Goal: Information Seeking & Learning: Learn about a topic

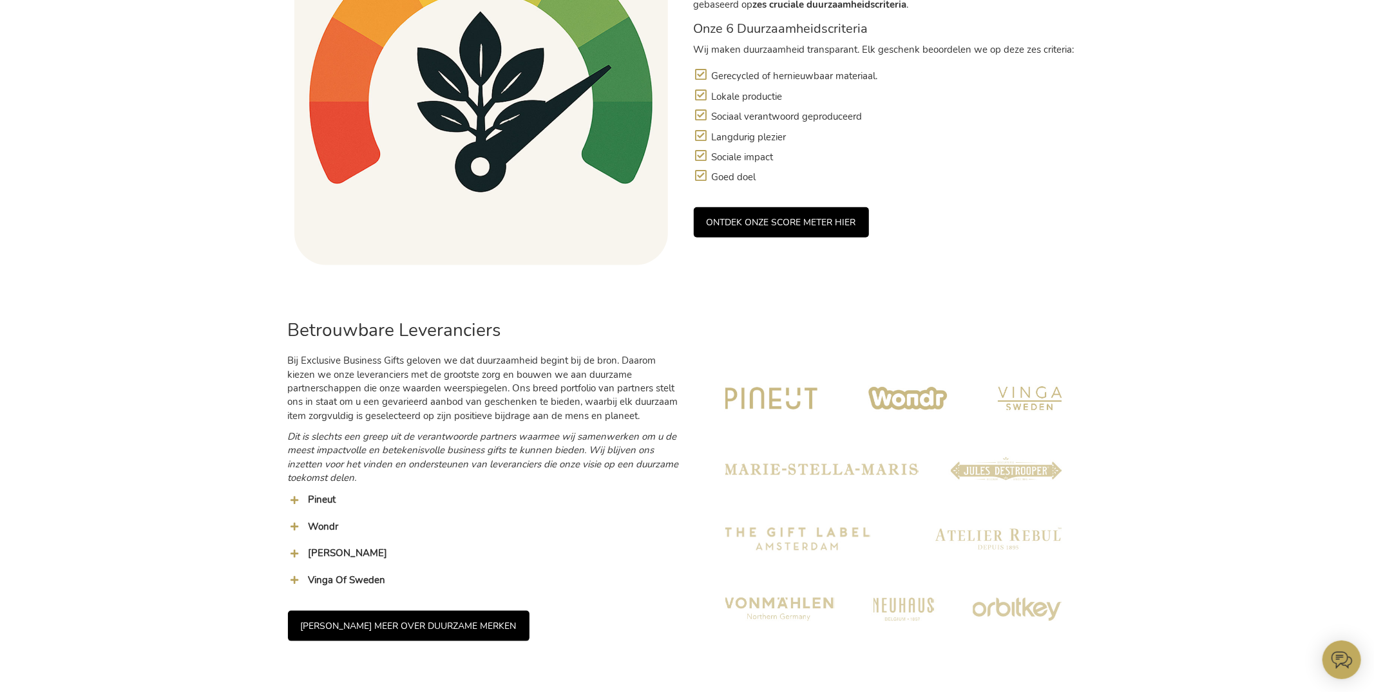
scroll to position [924, 0]
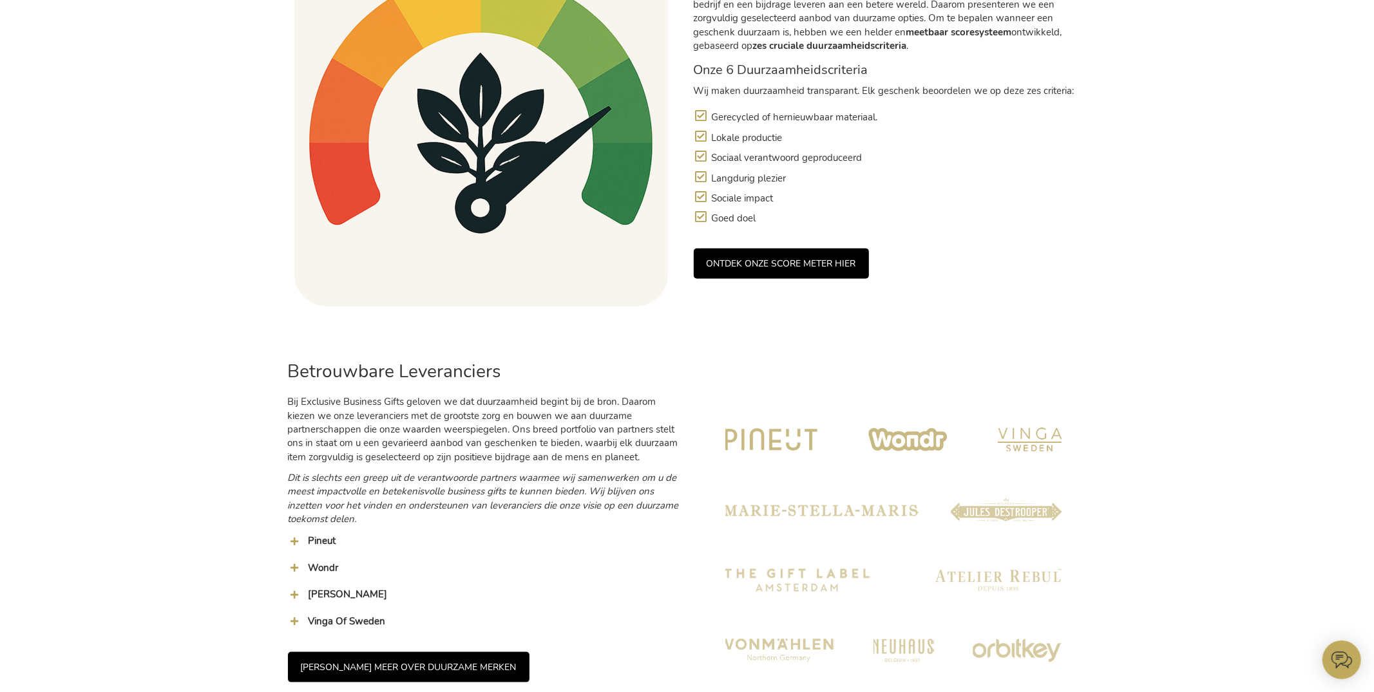
click at [835, 260] on link "ONTDEK ONZE SCORE METER HIER" at bounding box center [781, 264] width 175 height 30
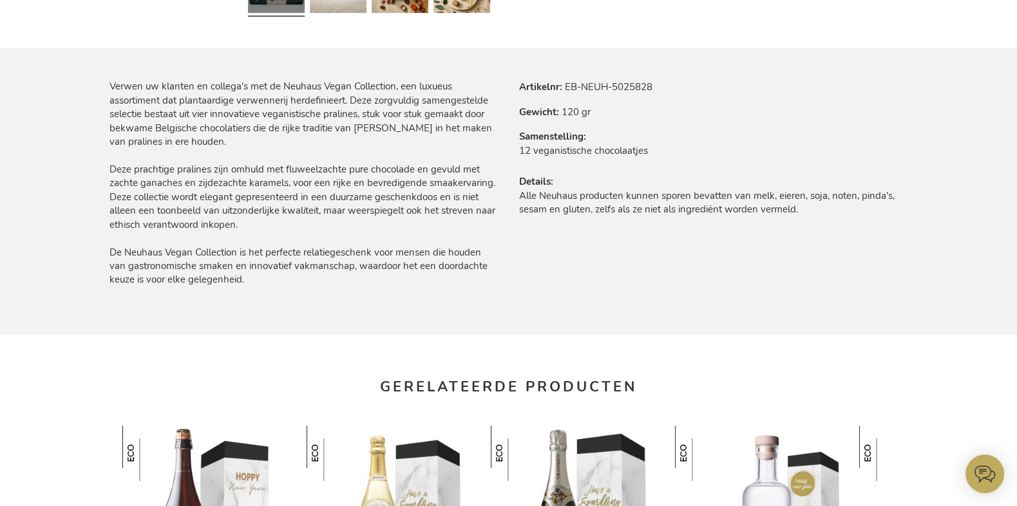
scroll to position [741, 0]
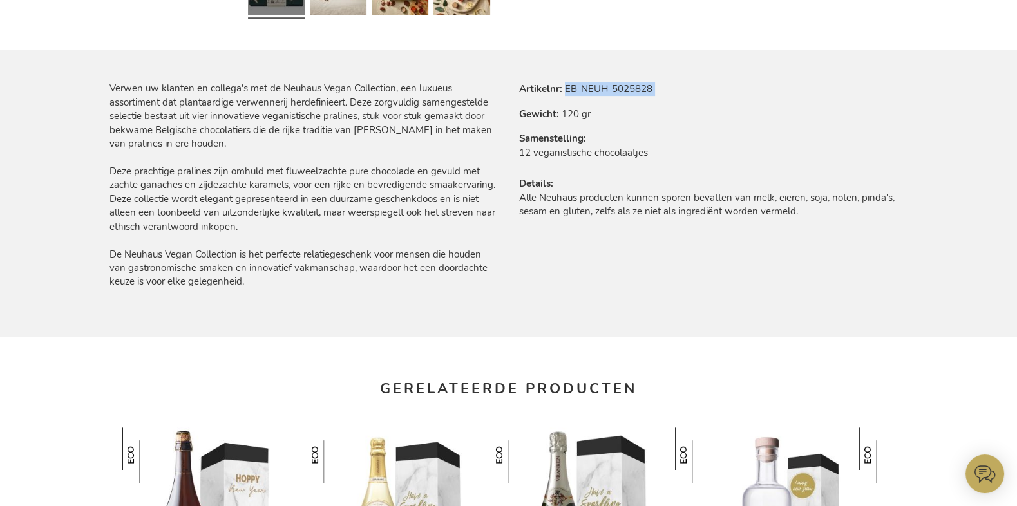
drag, startPoint x: 594, startPoint y: 89, endPoint x: 706, endPoint y: 99, distance: 112.5
click at [706, 99] on tbody "Artikelnr EB-NEUH-5025828 Gewicht 120 gr Samenstelling 12 veganistische chocola…" at bounding box center [713, 158] width 389 height 153
copy tbody "EB-NEUH-5025828"
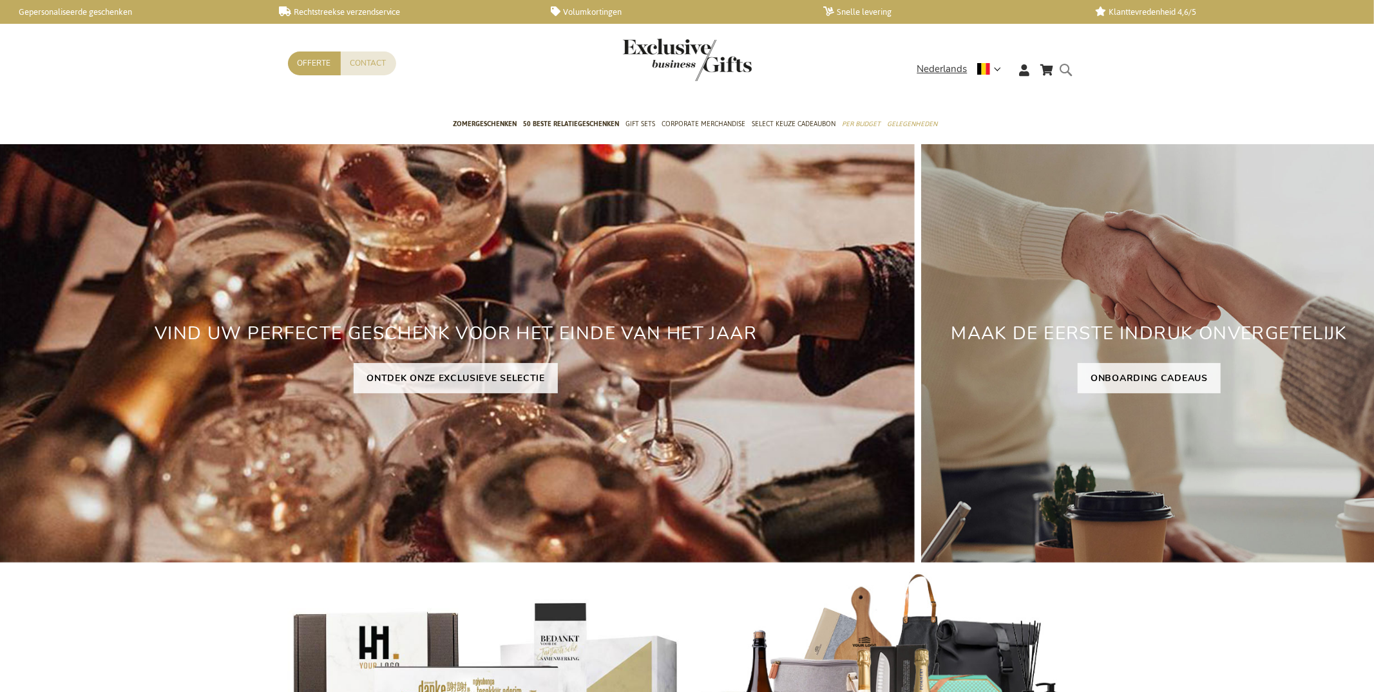
drag, startPoint x: 1071, startPoint y: 67, endPoint x: 1046, endPoint y: 144, distance: 80.5
click at [1071, 67] on form "Search Search" at bounding box center [1070, 80] width 13 height 37
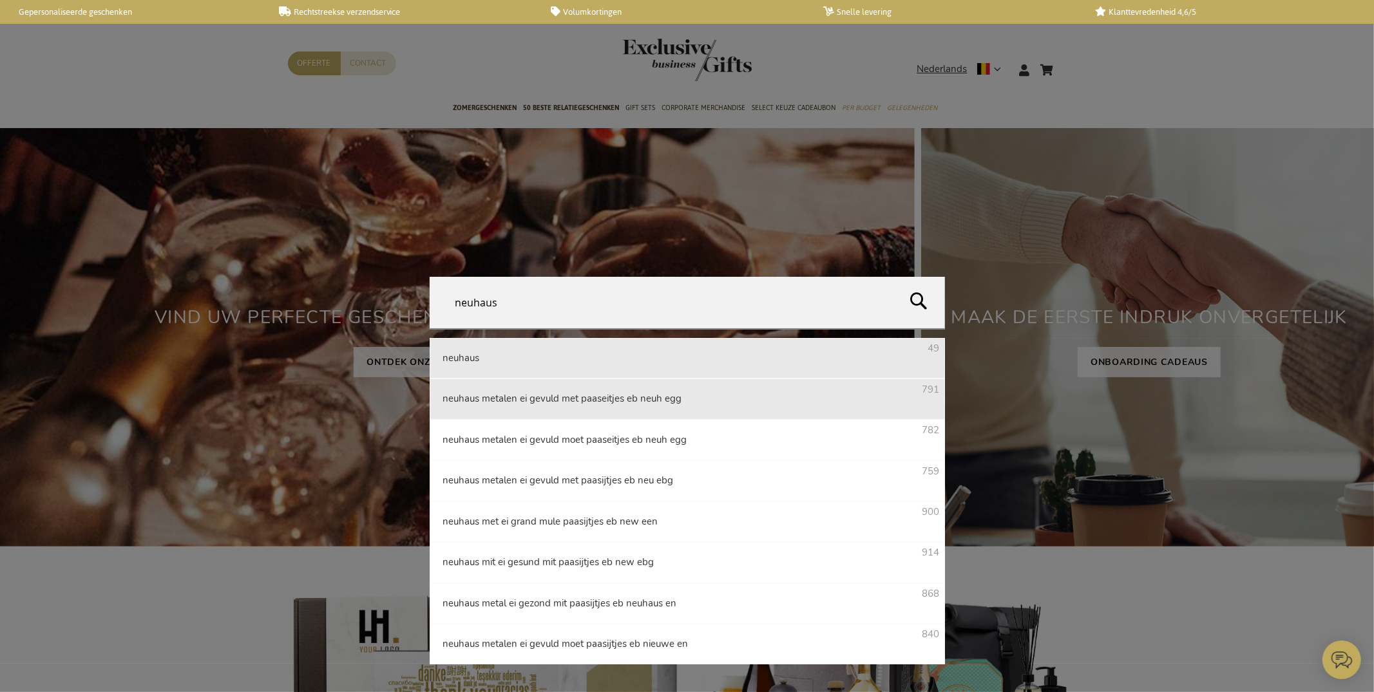
click at [618, 360] on li "neuhaus 49" at bounding box center [687, 358] width 515 height 41
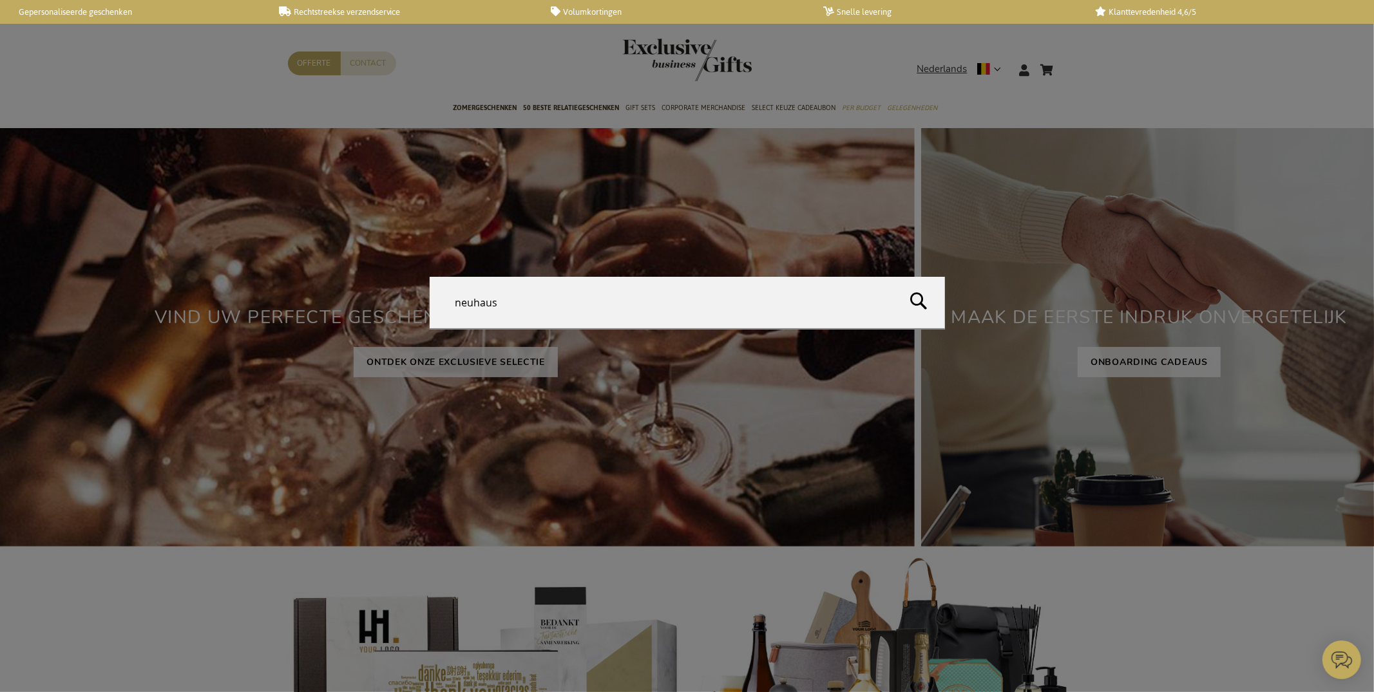
type input "neuhaus"
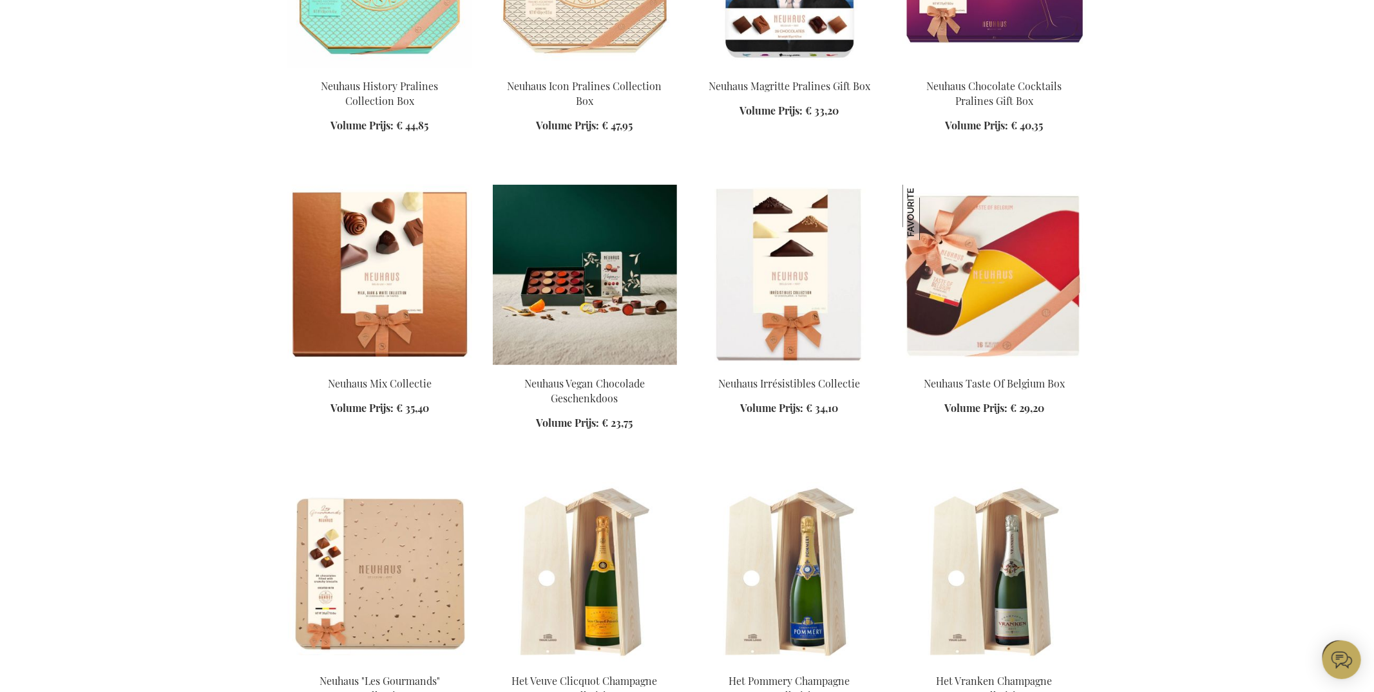
click at [531, 252] on img at bounding box center [585, 275] width 184 height 180
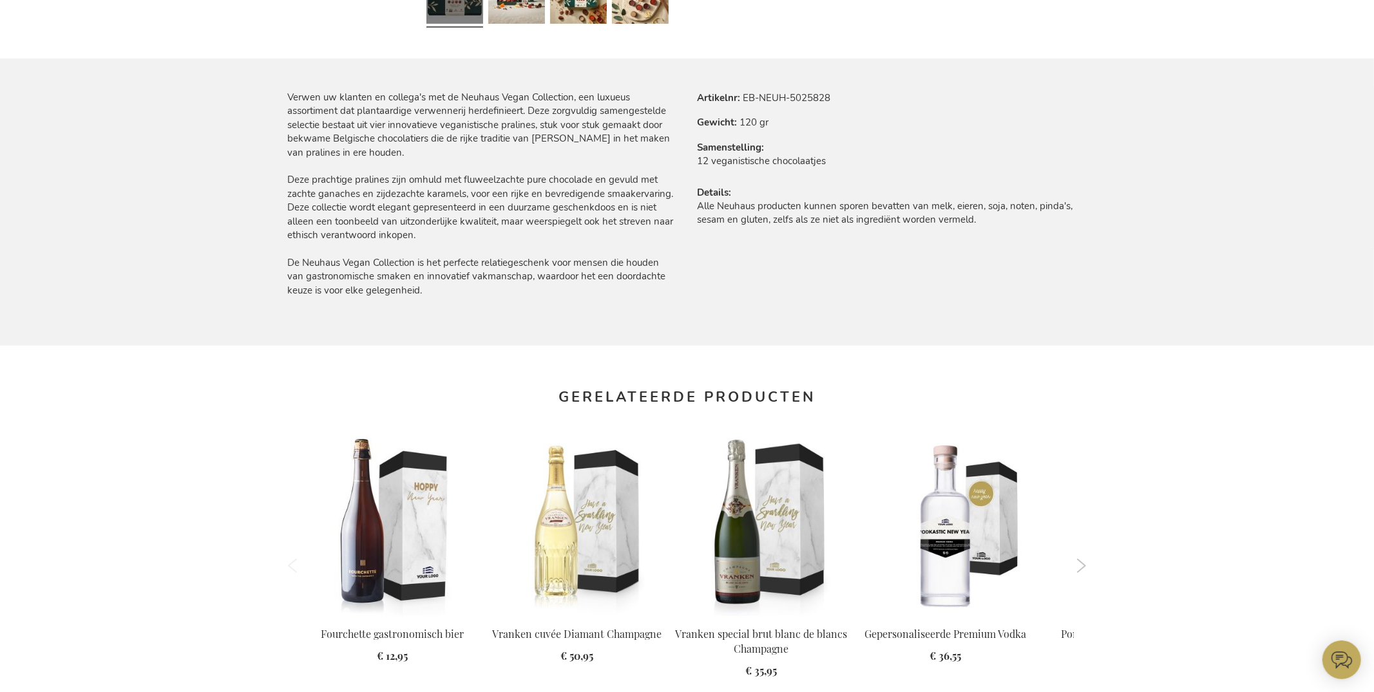
scroll to position [734, 0]
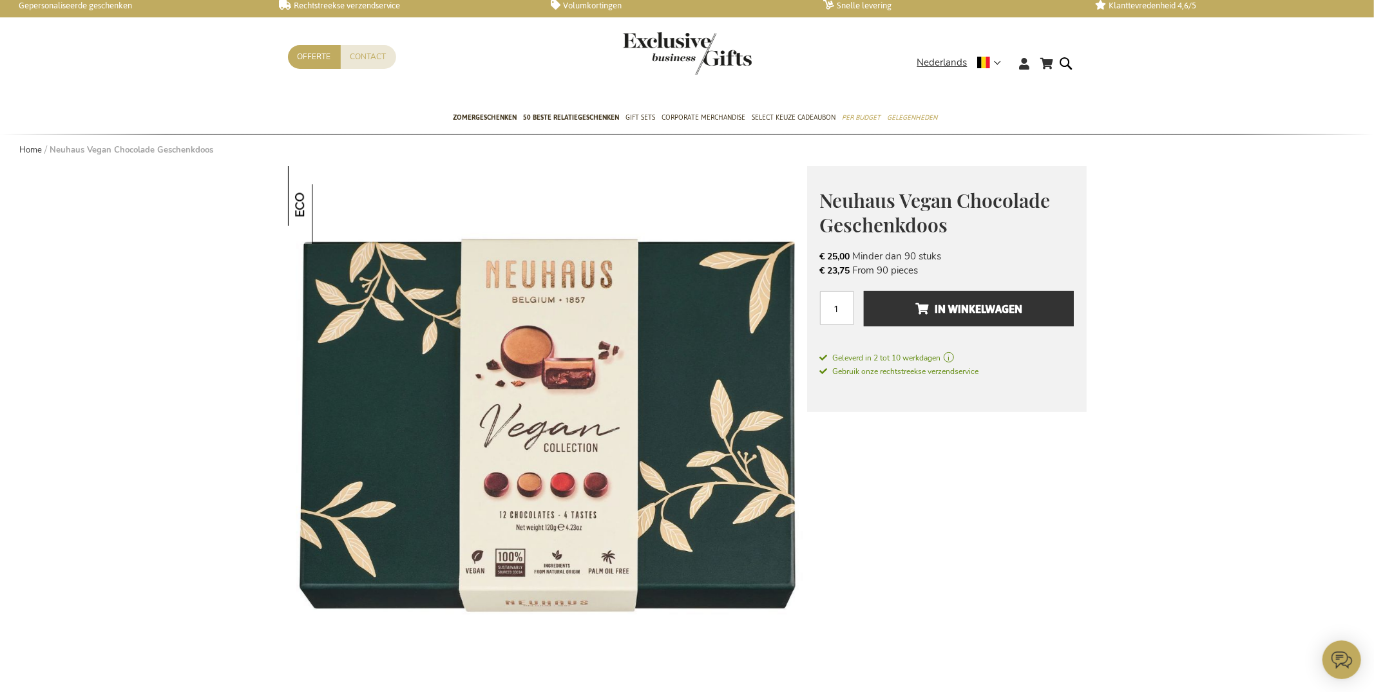
scroll to position [8, 0]
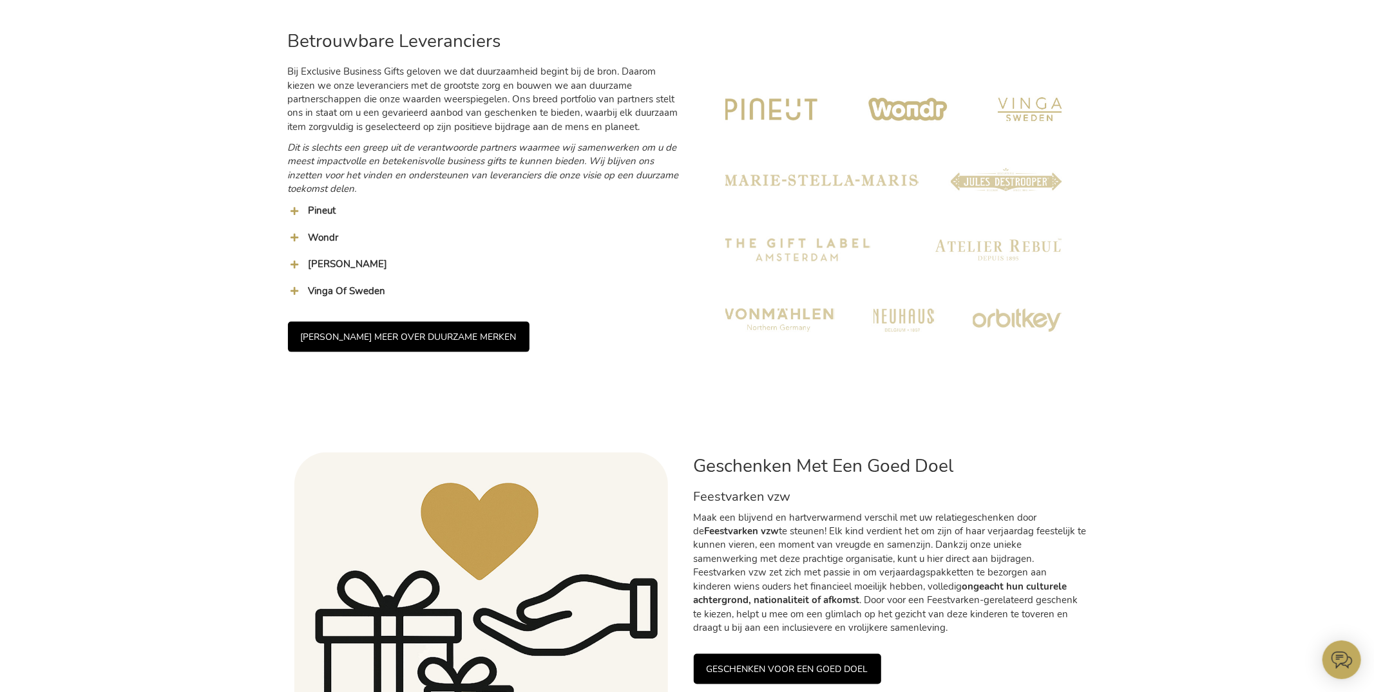
scroll to position [1255, 0]
click at [431, 332] on link "LEES MEER OVER DUURZAME MERKEN" at bounding box center [409, 336] width 242 height 30
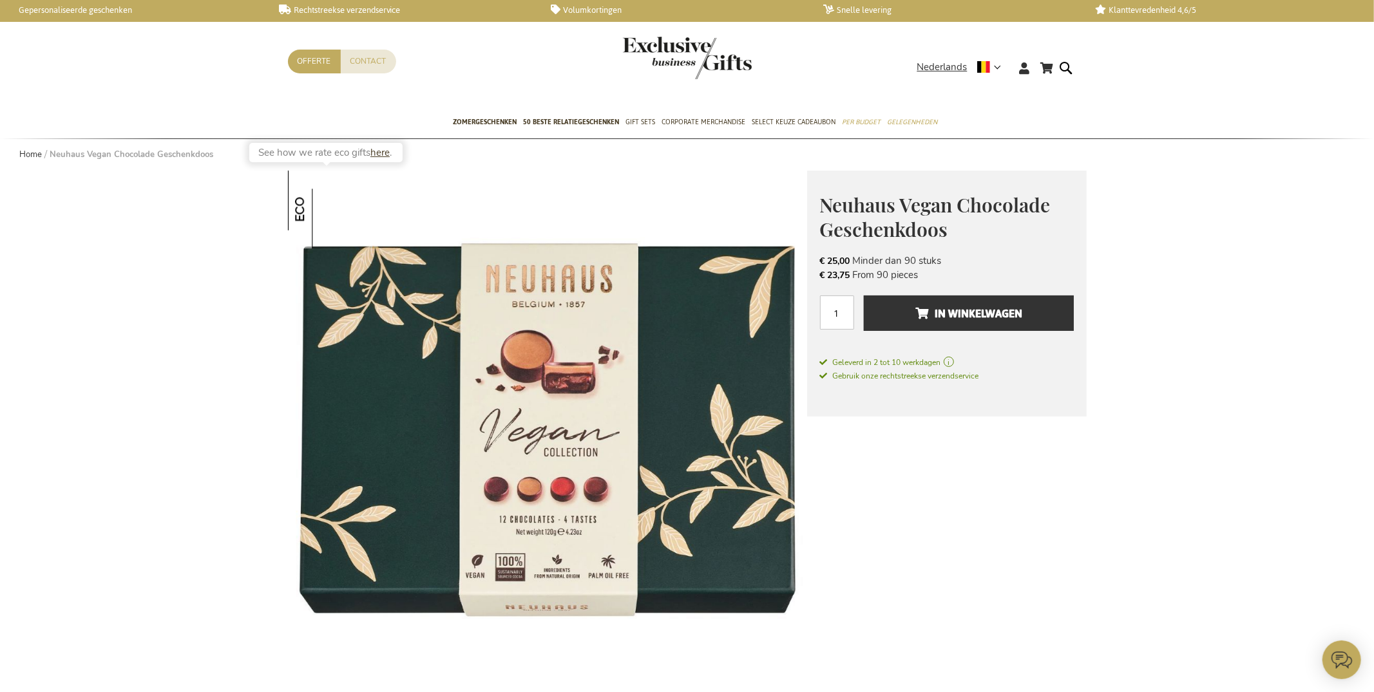
click at [376, 151] on link "here" at bounding box center [379, 152] width 19 height 13
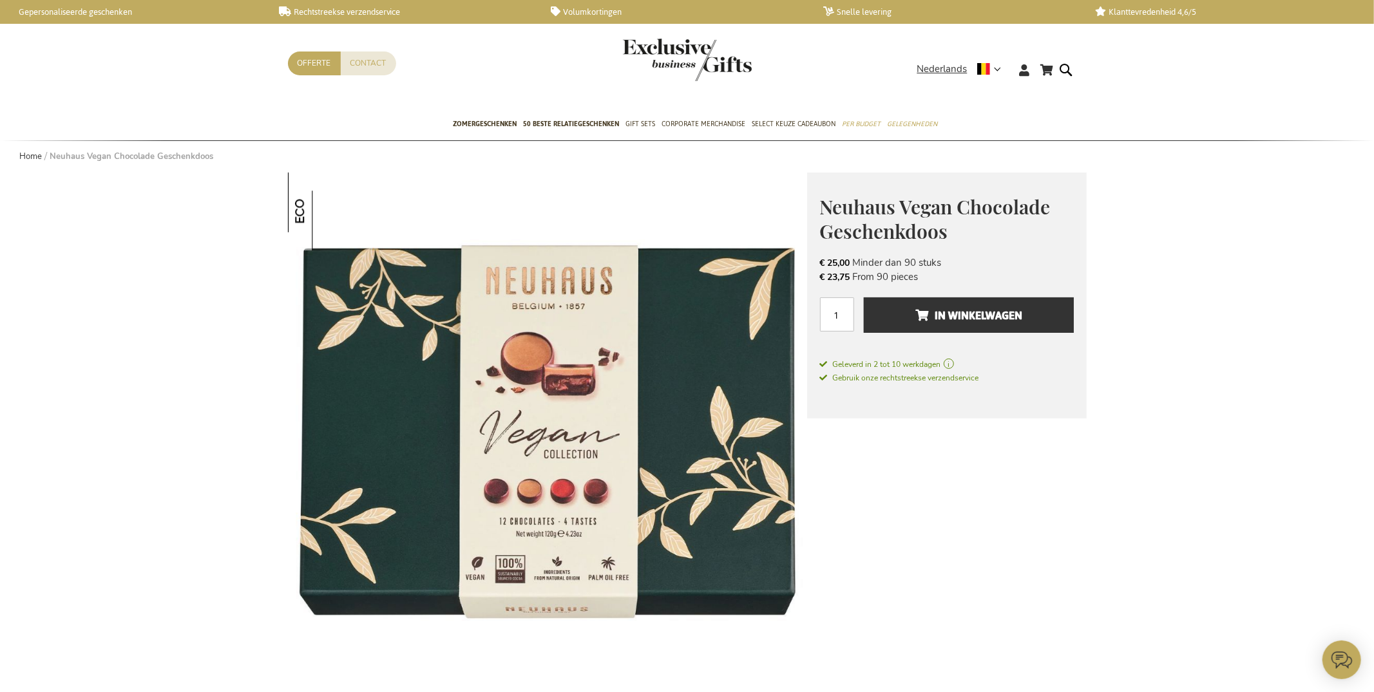
click at [904, 216] on span "Neuhaus Vegan Chocolade Geschenkdoos" at bounding box center [935, 219] width 231 height 51
click at [904, 216] on h1 "Neuhaus Vegan Chocolade Geschenkdoos" at bounding box center [947, 218] width 254 height 50
copy div "Neuhaus Vegan Chocolade Geschenkdoos Where Every Bite Says Thank You Neuhaus st…"
click at [303, 150] on link "Eco-friendly rating info" at bounding box center [325, 154] width 99 height 13
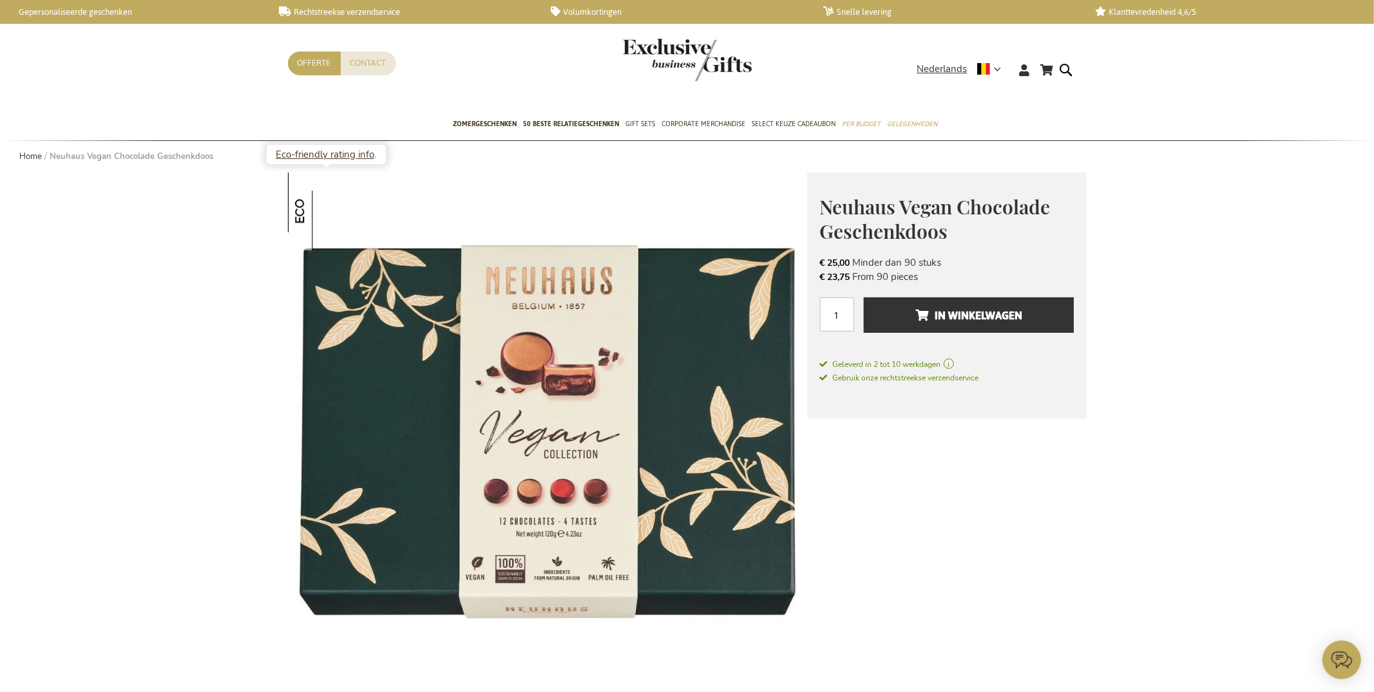
click at [305, 157] on link "Eco-friendly rating info" at bounding box center [325, 154] width 99 height 13
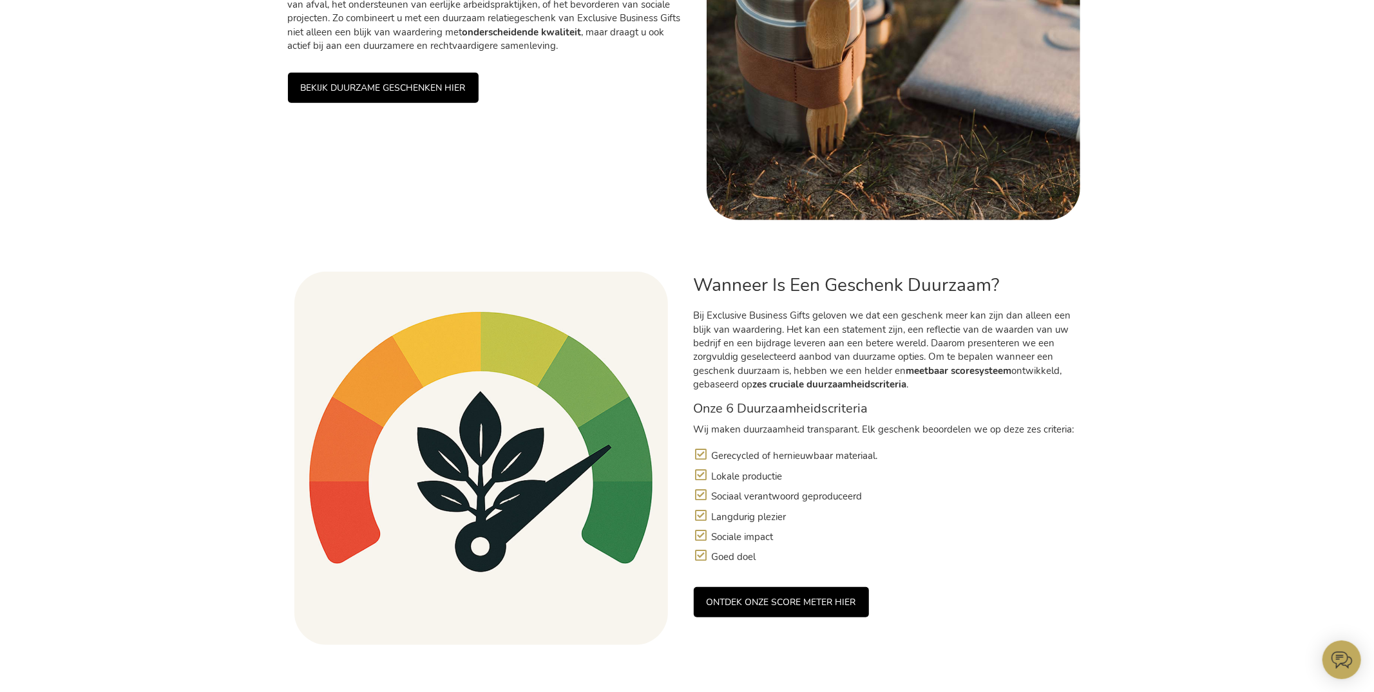
scroll to position [596, 0]
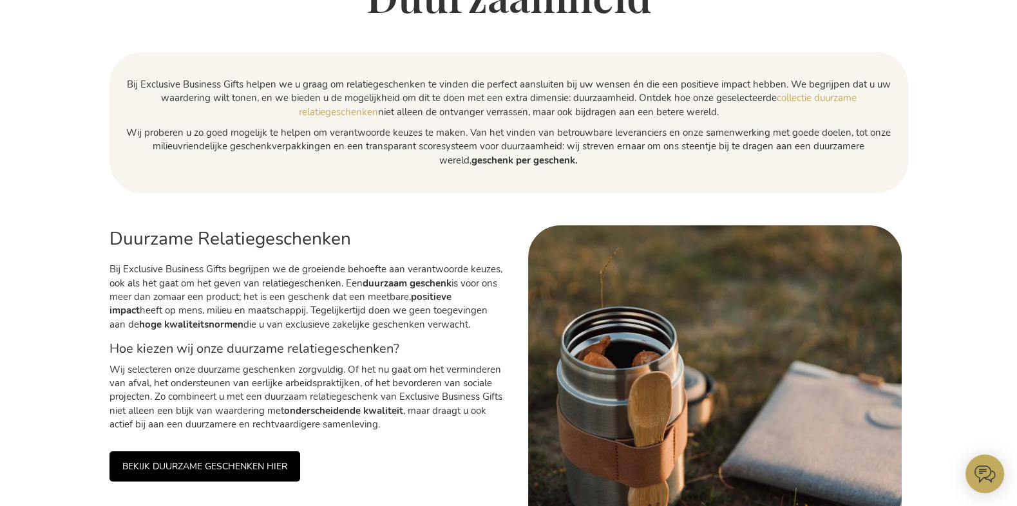
scroll to position [381, 0]
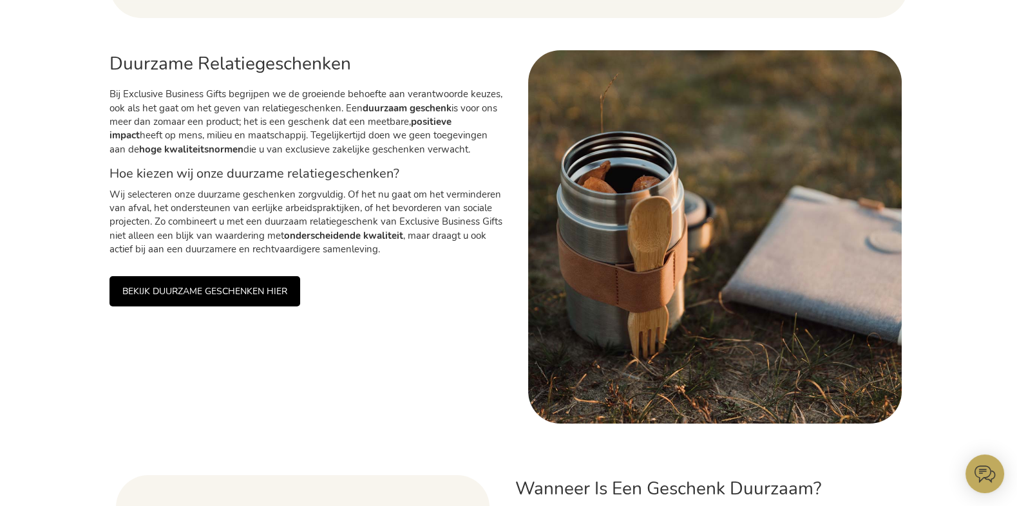
click at [205, 288] on link "BEKIJK DUURZAME GESCHENKEN HIER" at bounding box center [205, 291] width 191 height 30
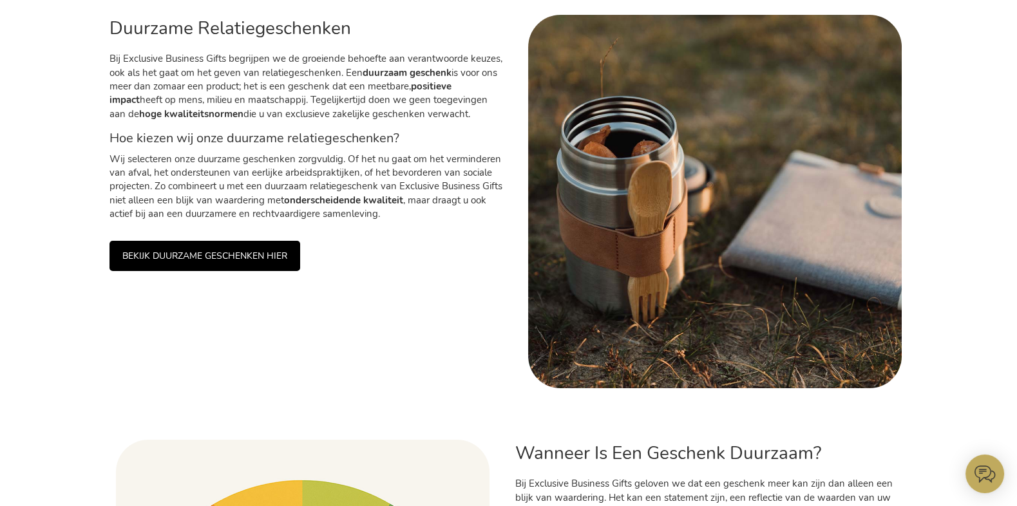
scroll to position [350, 0]
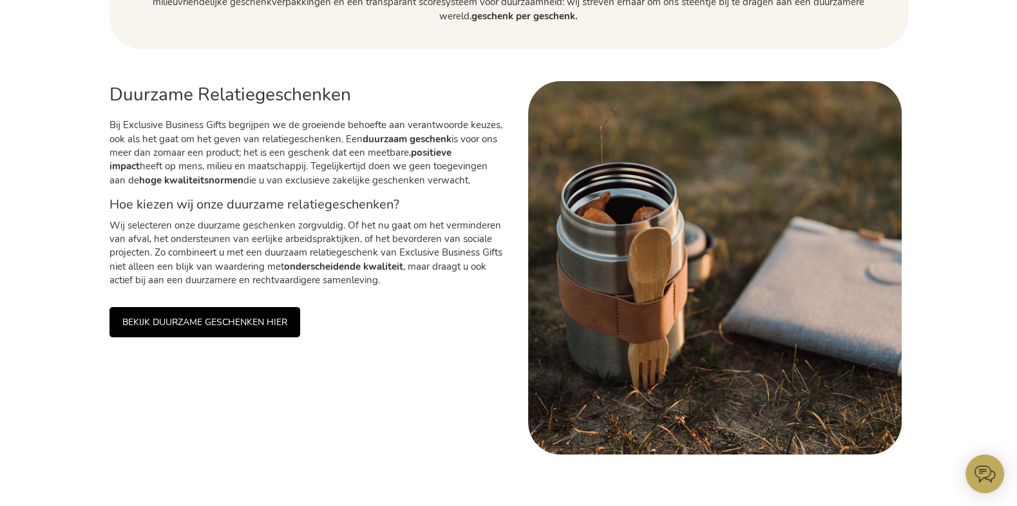
click at [205, 329] on link "BEKIJK DUURZAME GESCHENKEN HIER" at bounding box center [205, 322] width 191 height 30
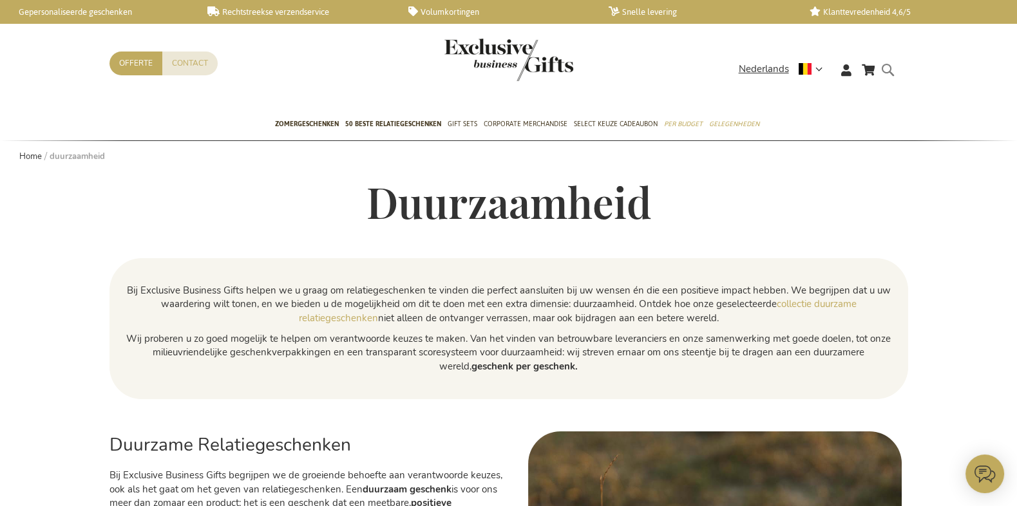
click at [887, 68] on form "Search Search" at bounding box center [891, 80] width 13 height 37
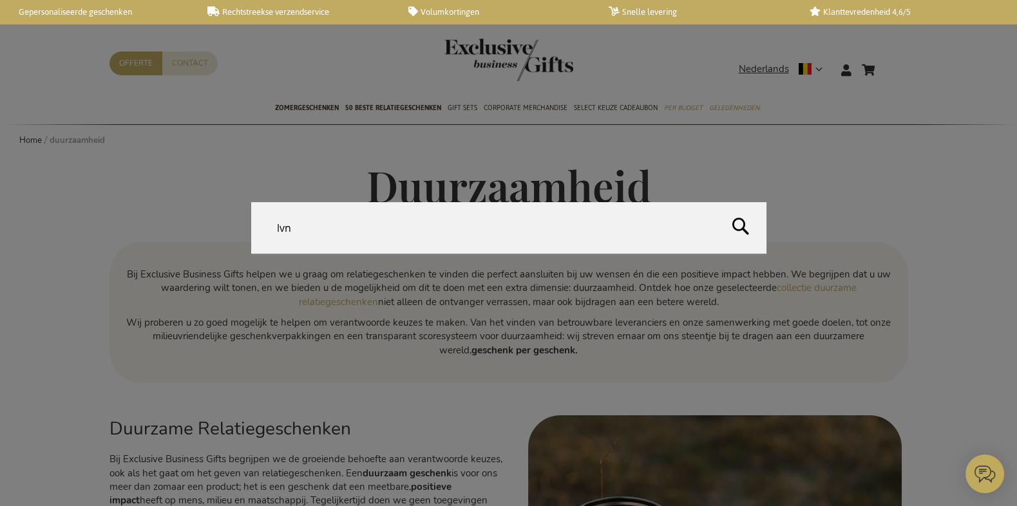
type input "lvng"
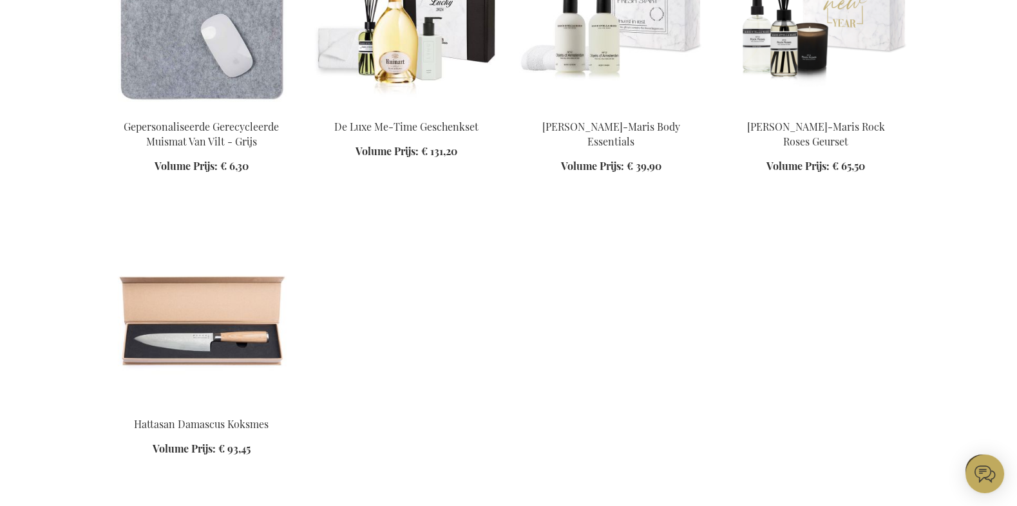
scroll to position [1825, 0]
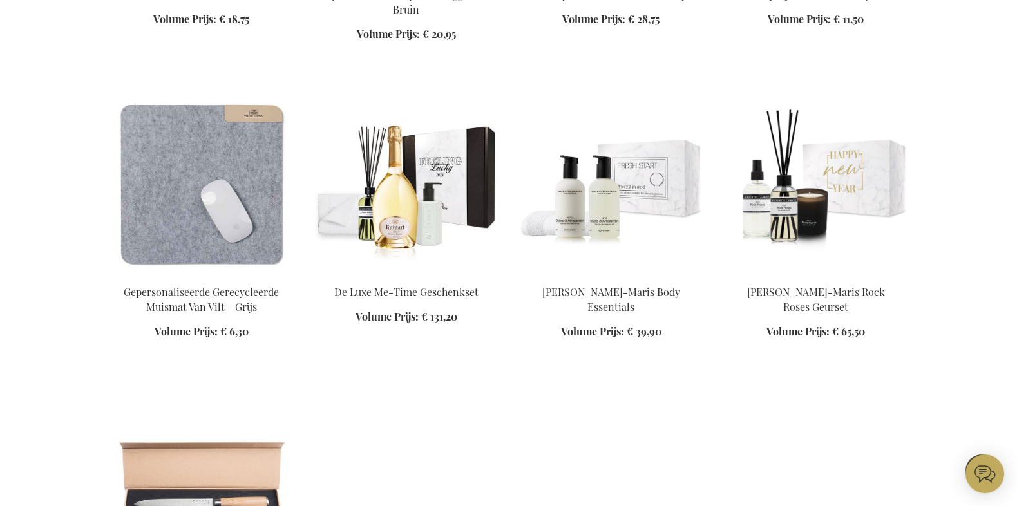
scroll to position [1554, 0]
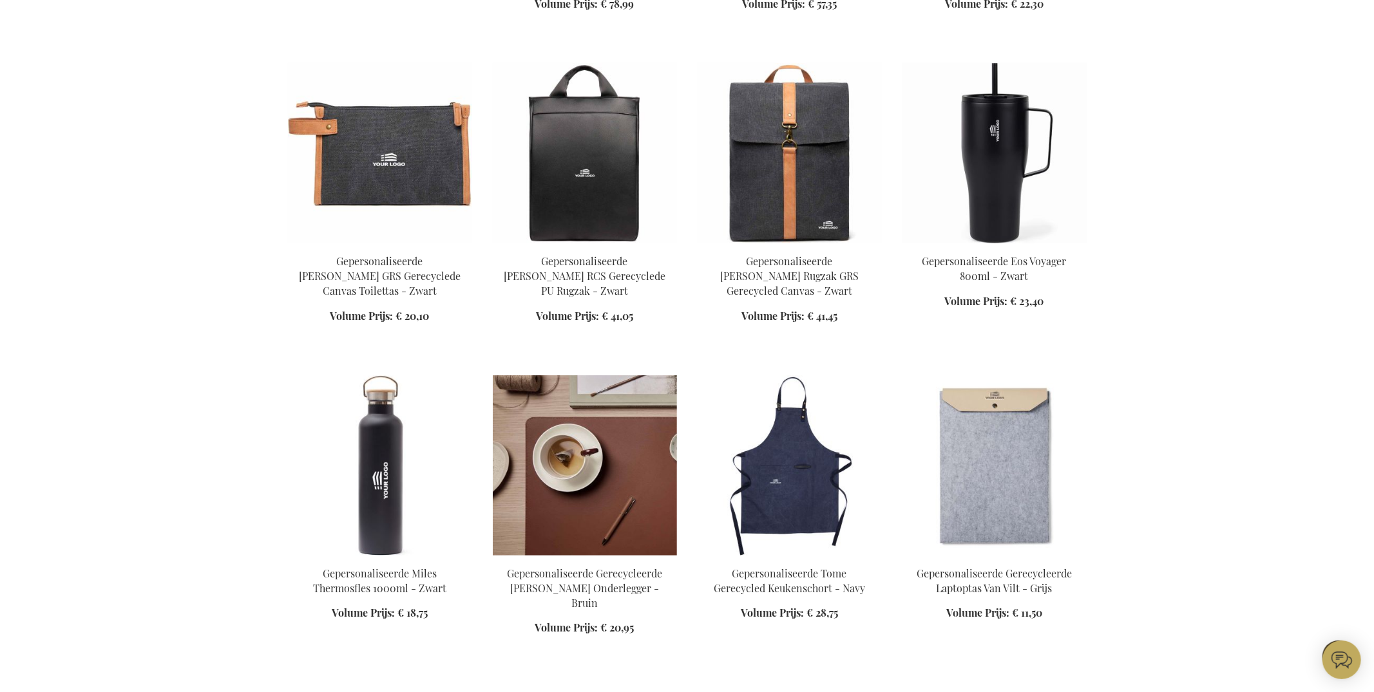
scroll to position [1502, 0]
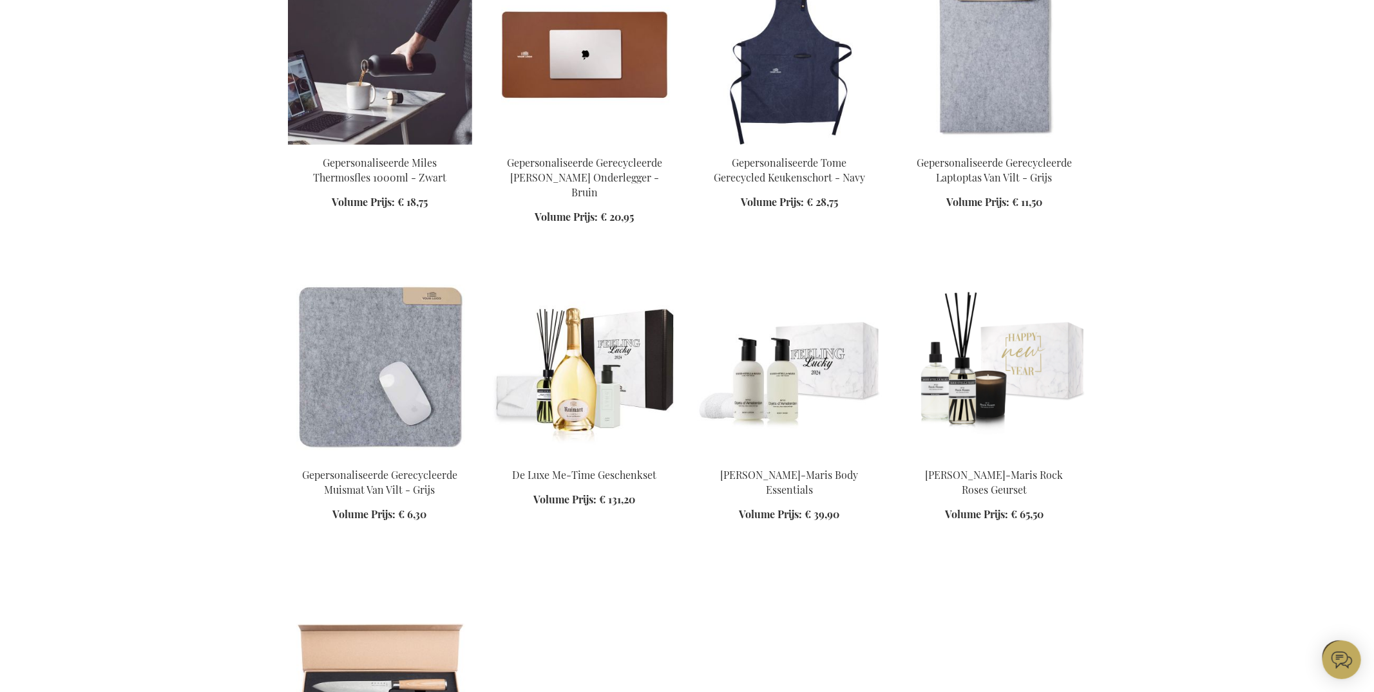
click at [388, 84] on img at bounding box center [380, 55] width 184 height 180
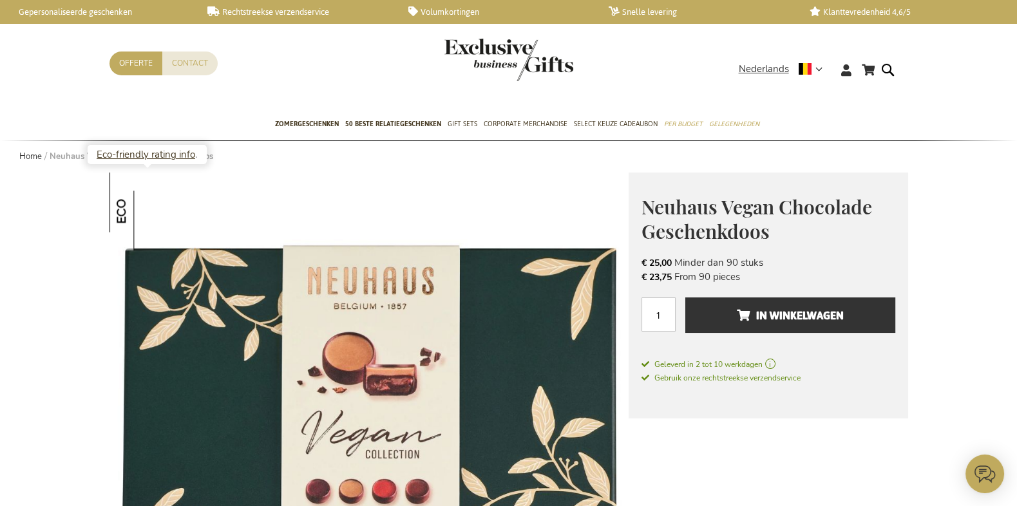
click at [114, 152] on link "Eco-friendly rating info" at bounding box center [146, 154] width 99 height 13
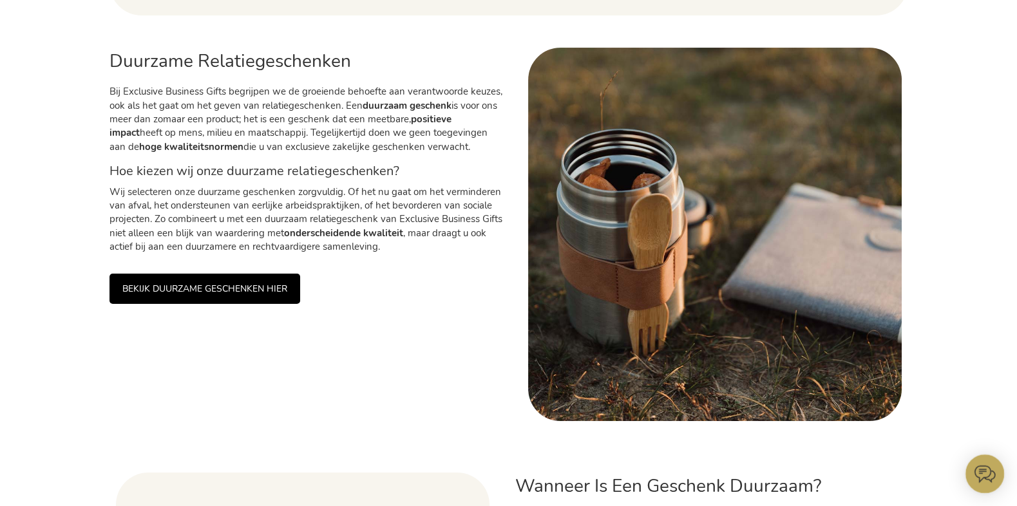
scroll to position [764, 0]
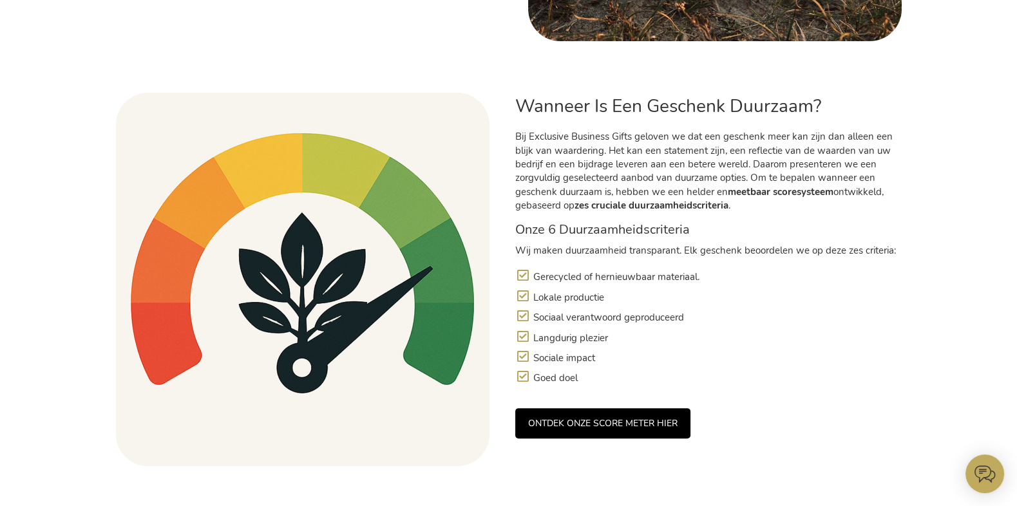
click at [616, 420] on link "ONTDEK ONZE SCORE METER HIER" at bounding box center [602, 423] width 175 height 30
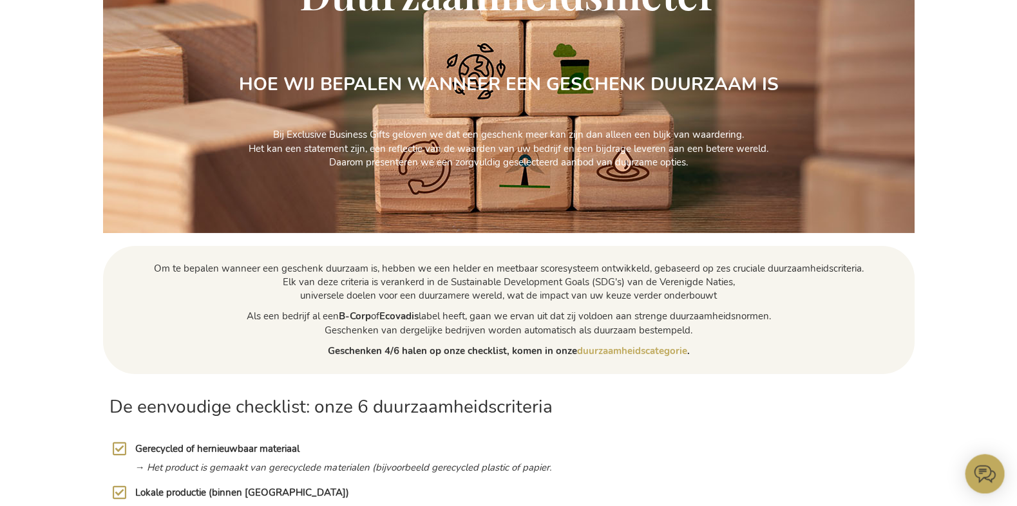
scroll to position [330, 0]
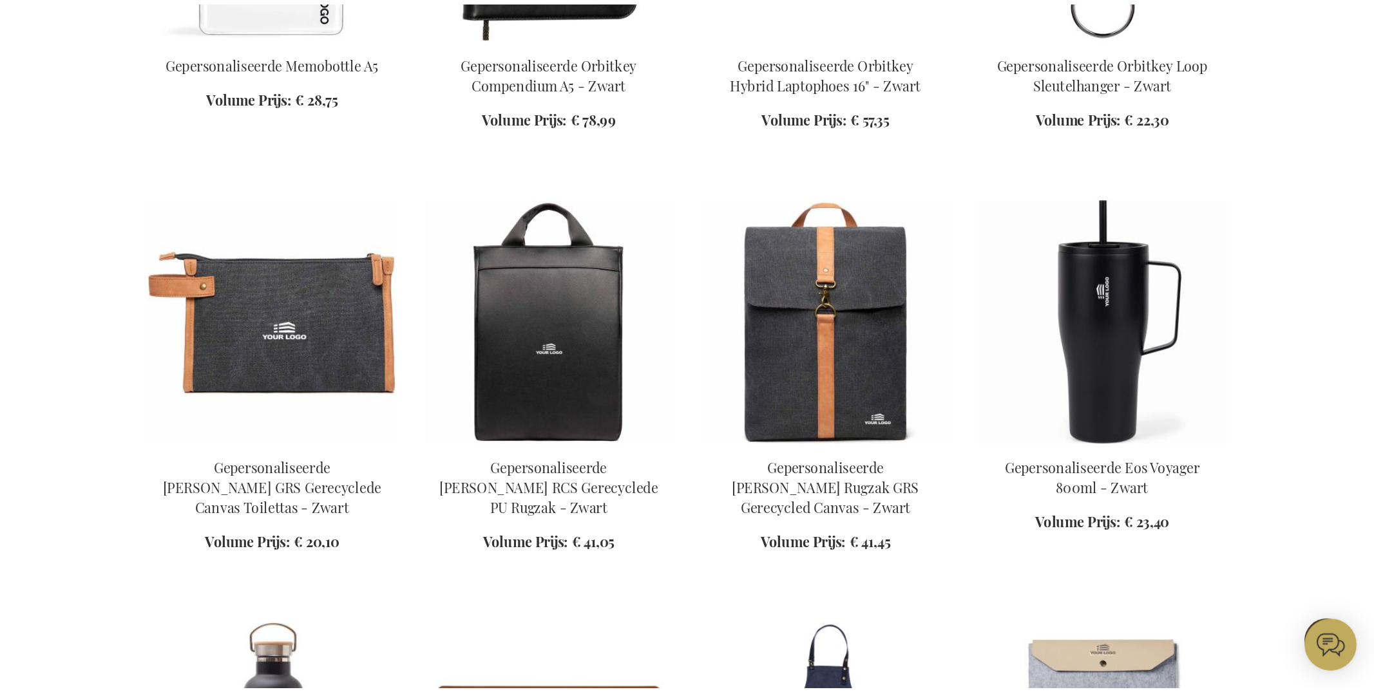
scroll to position [1018, 0]
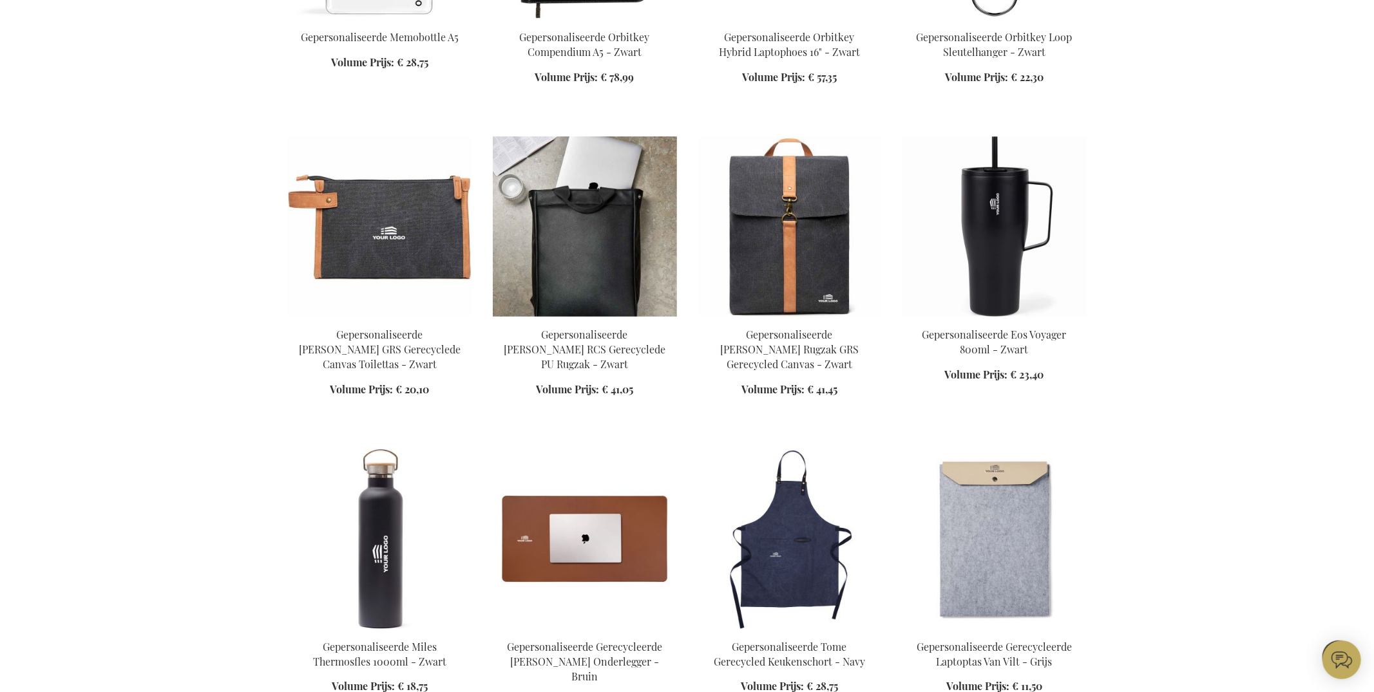
click at [562, 218] on img at bounding box center [585, 227] width 184 height 180
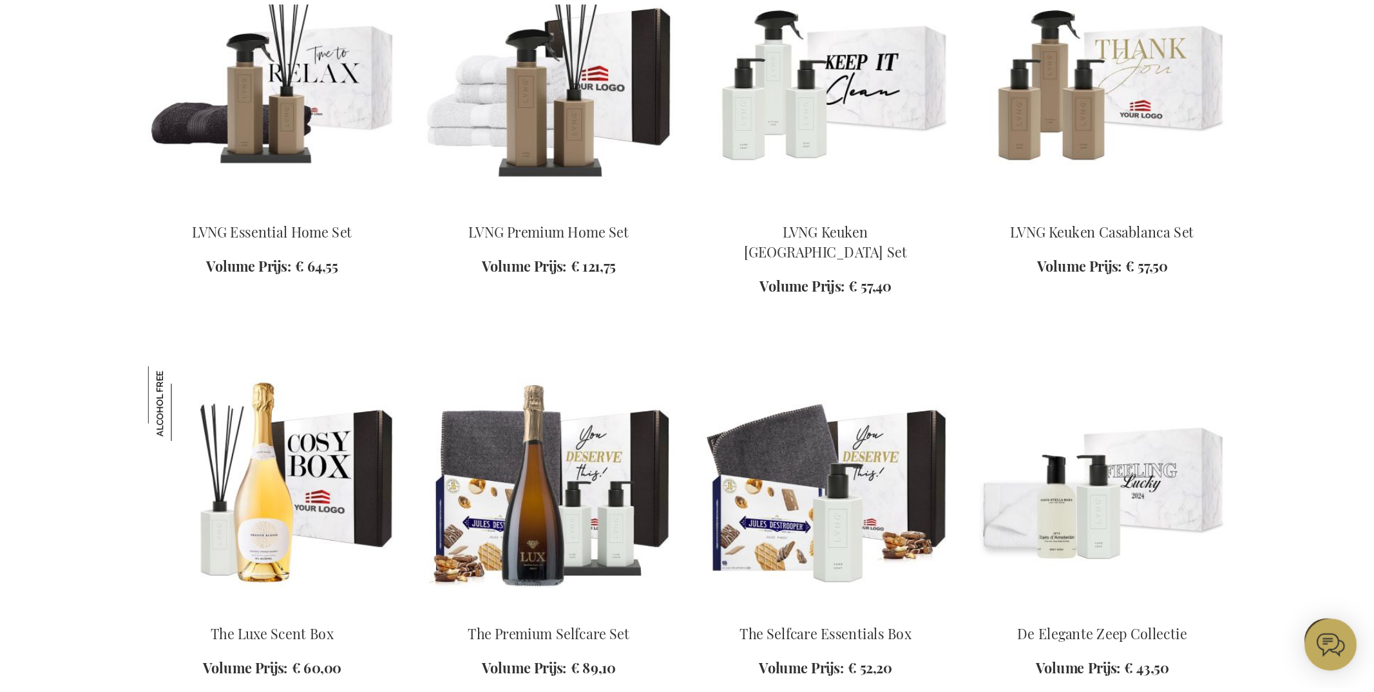
scroll to position [455, 0]
